Goal: Find specific page/section: Find specific page/section

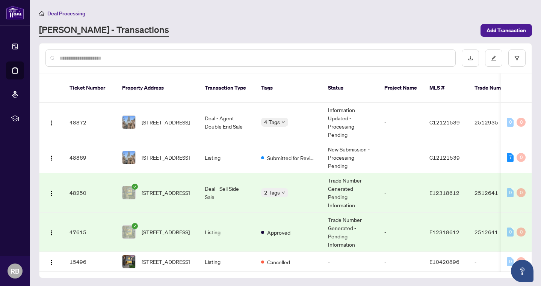
click at [219, 182] on td "Deal - Sell Side Sale" at bounding box center [227, 192] width 56 height 39
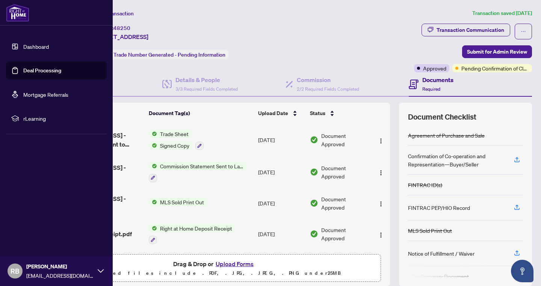
click at [39, 71] on link "Deal Processing" at bounding box center [42, 70] width 38 height 7
